Goal: Check status: Check status

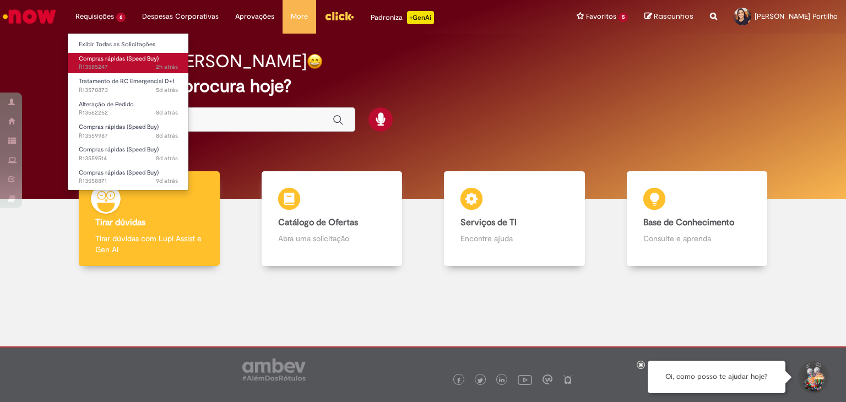
click at [128, 59] on span "Compras rápidas (Speed Buy)" at bounding box center [119, 59] width 80 height 8
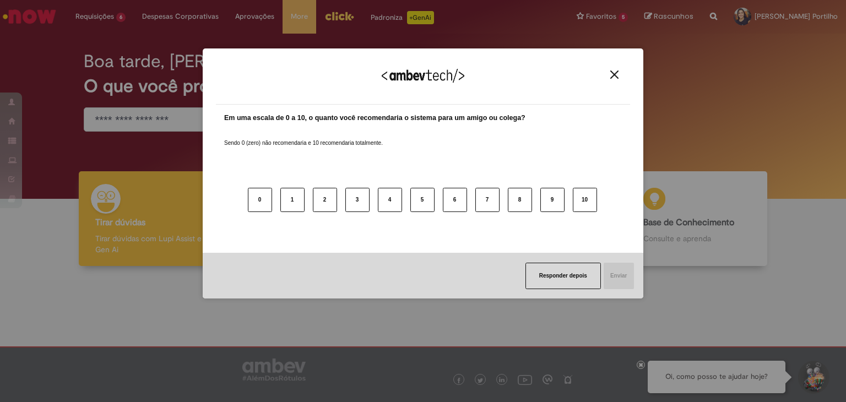
click at [617, 72] on img "Close" at bounding box center [614, 75] width 8 height 8
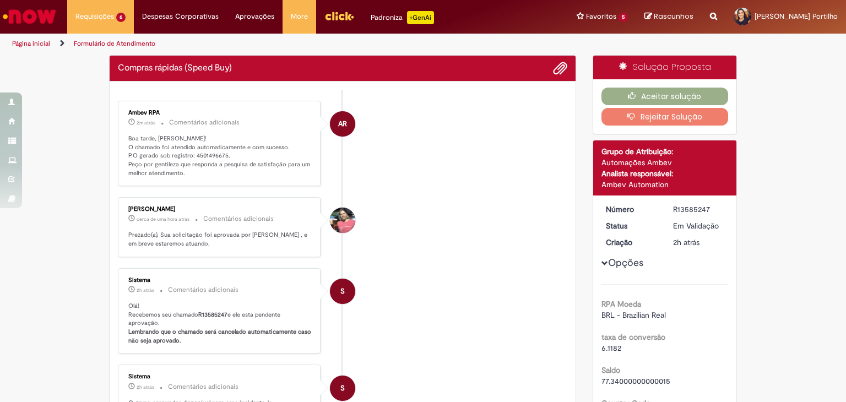
click at [453, 245] on li "[PERSON_NAME] cerca de uma hora atrás cerca de uma hora atrás Comentários adici…" at bounding box center [342, 227] width 449 height 60
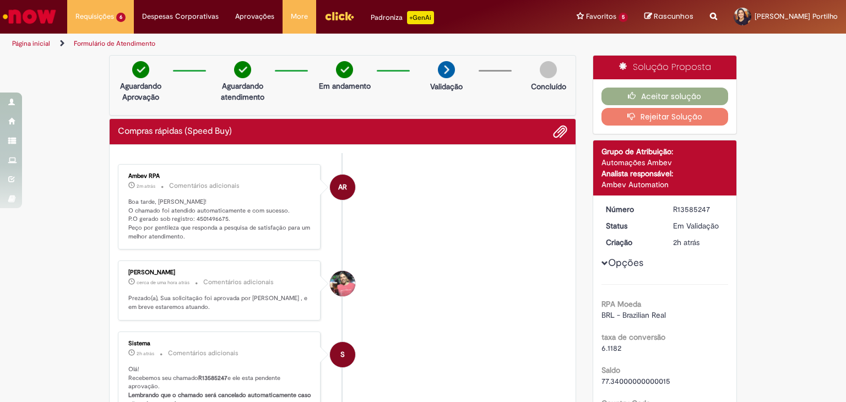
click at [212, 214] on p "Boa tarde, [PERSON_NAME]! O chamado foi atendido automaticamente e com sucesso.…" at bounding box center [219, 220] width 183 height 44
copy p "4501496675"
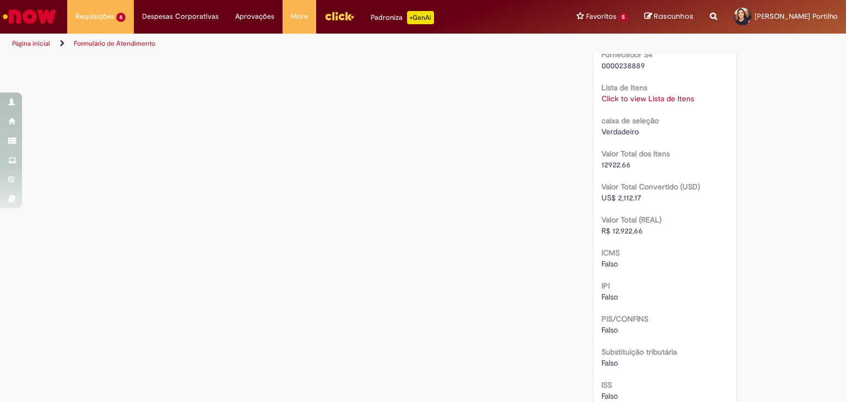
scroll to position [1102, 0]
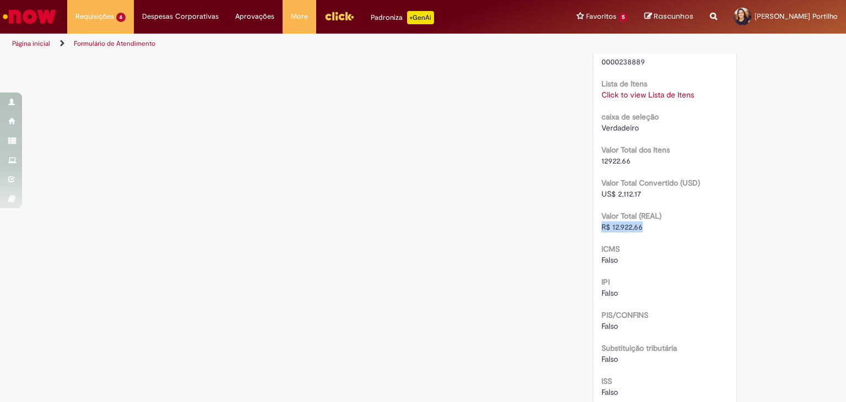
drag, startPoint x: 642, startPoint y: 225, endPoint x: 587, endPoint y: 224, distance: 55.6
copy span "R$ 12.922,66"
